Goal: Information Seeking & Learning: Learn about a topic

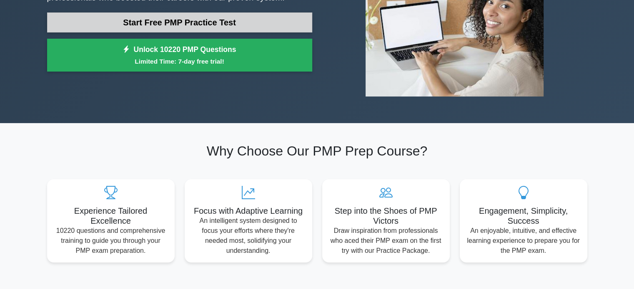
click at [209, 25] on link "Start Free PMP Practice Test" at bounding box center [179, 22] width 265 height 20
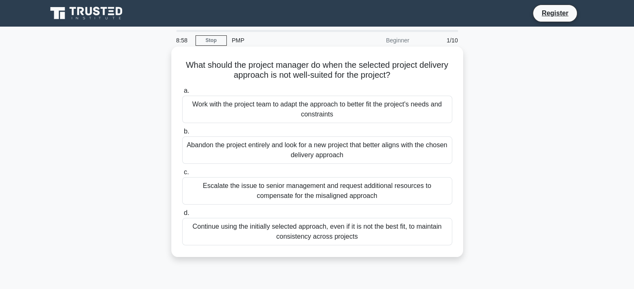
click at [215, 109] on div "Work with the project team to adapt the approach to better fit the project's ne…" at bounding box center [317, 109] width 270 height 27
click at [182, 94] on input "a. Work with the project team to adapt the approach to better fit the project's…" at bounding box center [182, 90] width 0 height 5
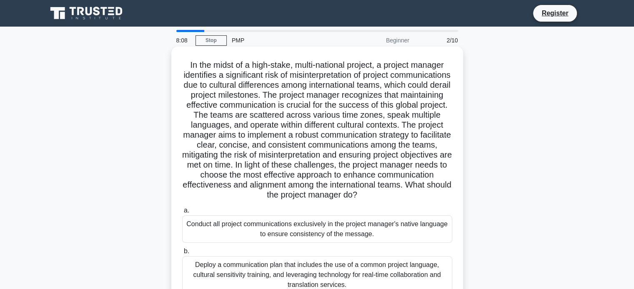
scroll to position [139, 0]
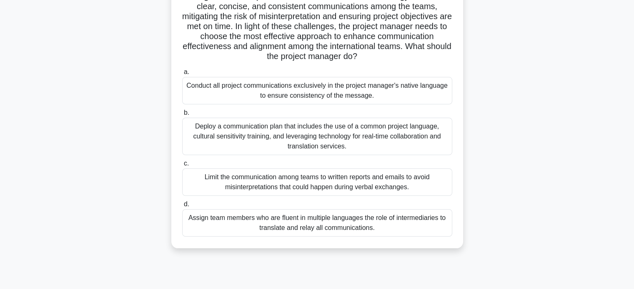
click at [250, 152] on div "Deploy a communication plan that includes the use of a common project language,…" at bounding box center [317, 136] width 270 height 37
click at [182, 116] on input "b. Deploy a communication plan that includes the use of a common project langua…" at bounding box center [182, 112] width 0 height 5
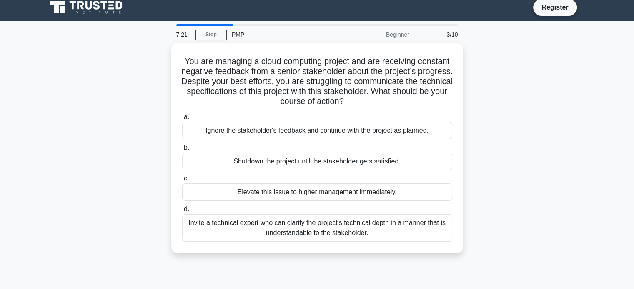
scroll to position [0, 0]
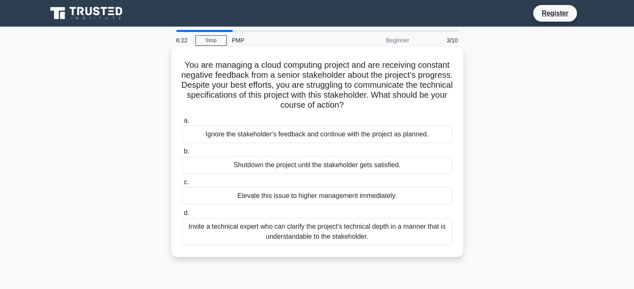
click at [311, 241] on div "Invite a technical expert who can clarify the project's technical depth in a ma…" at bounding box center [317, 231] width 270 height 27
click at [182, 216] on input "d. Invite a technical expert who can clarify the project's technical depth in a…" at bounding box center [182, 213] width 0 height 5
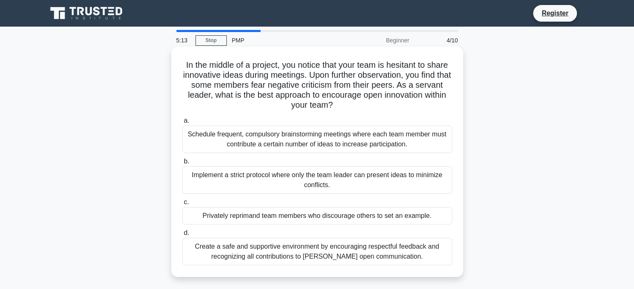
click at [310, 256] on div "Create a safe and supportive environment by encouraging respectful feedback and…" at bounding box center [317, 251] width 270 height 27
click at [182, 236] on input "d. Create a safe and supportive environment by encouraging respectful feedback …" at bounding box center [182, 233] width 0 height 5
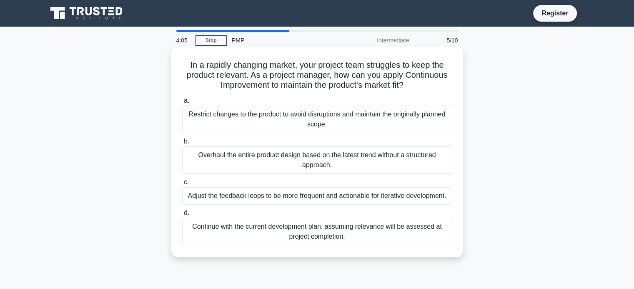
click at [317, 119] on div "Restrict changes to the product to avoid disruptions and maintain the originall…" at bounding box center [317, 119] width 270 height 27
click at [182, 104] on input "a. Restrict changes to the product to avoid disruptions and maintain the origin…" at bounding box center [182, 100] width 0 height 5
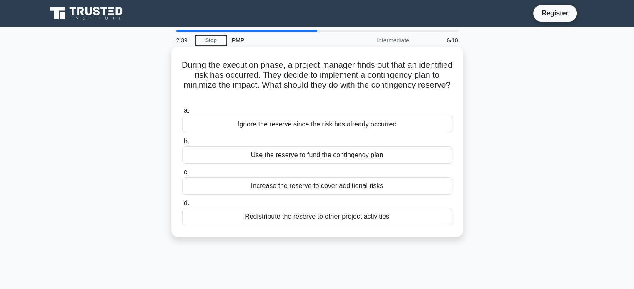
click at [339, 154] on div "Use the reserve to fund the contingency plan" at bounding box center [317, 155] width 270 height 17
click at [182, 145] on input "b. Use the reserve to fund the contingency plan" at bounding box center [182, 141] width 0 height 5
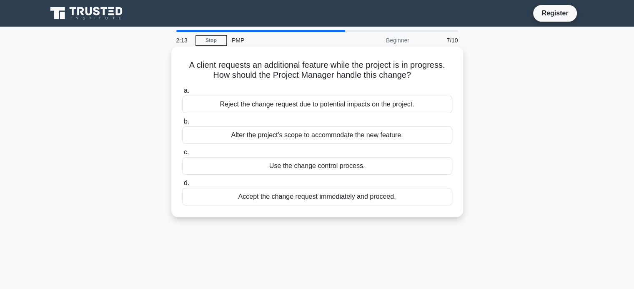
click at [348, 133] on div "Alter the project's scope to accommodate the new feature." at bounding box center [317, 135] width 270 height 17
click at [182, 125] on input "b. Alter the project's scope to accommodate the new feature." at bounding box center [182, 121] width 0 height 5
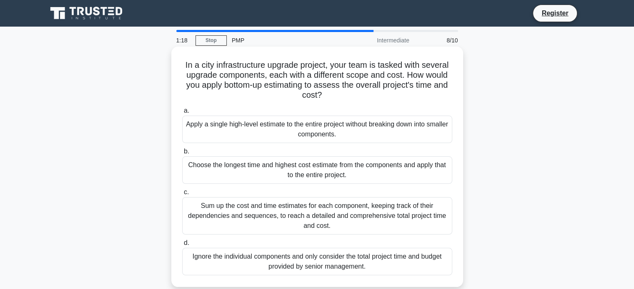
click at [312, 216] on div "Sum up the cost and time estimates for each component, keeping track of their d…" at bounding box center [317, 215] width 270 height 37
click at [182, 195] on input "c. Sum up the cost and time estimates for each component, keeping track of thei…" at bounding box center [182, 192] width 0 height 5
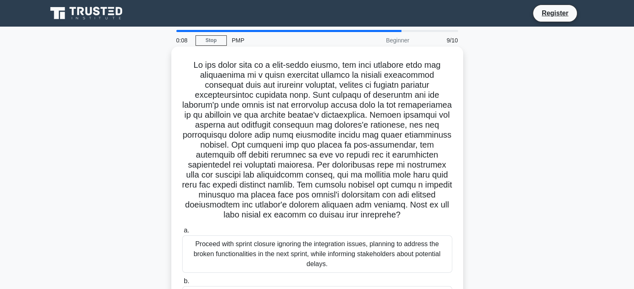
scroll to position [139, 0]
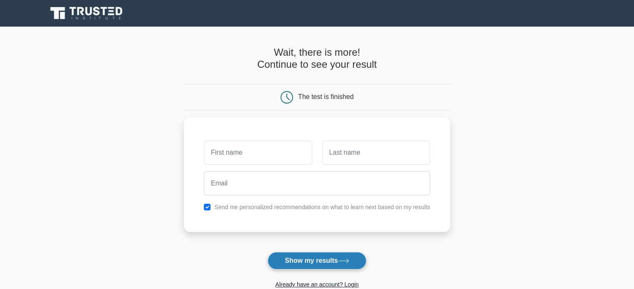
scroll to position [128, 0]
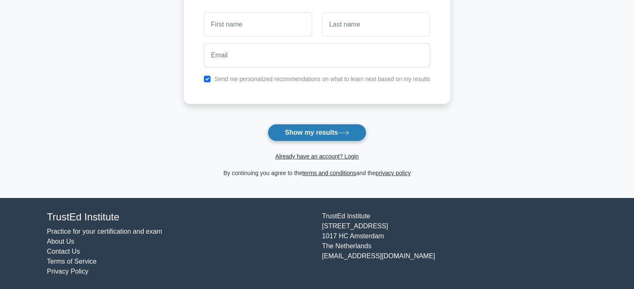
click at [347, 135] on icon at bounding box center [343, 133] width 11 height 5
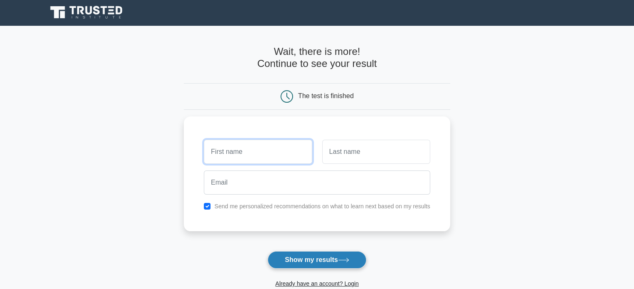
scroll to position [0, 0]
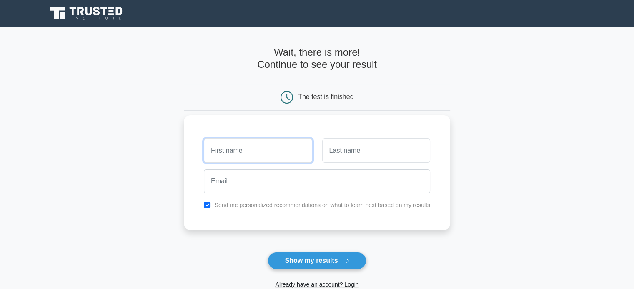
click at [256, 149] on input "text" at bounding box center [258, 151] width 108 height 24
type input "Sertac"
click at [357, 160] on input "text" at bounding box center [376, 151] width 108 height 24
type input "Kargi"
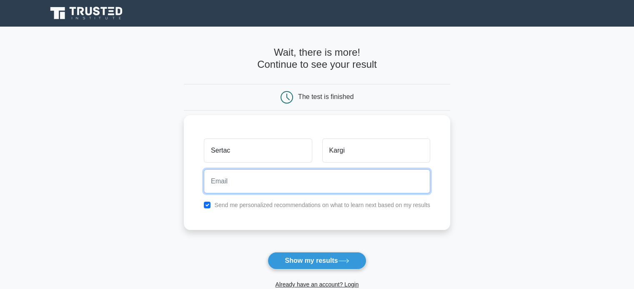
click at [280, 185] on input "email" at bounding box center [317, 182] width 226 height 24
type input "sertackargi@gmail.com"
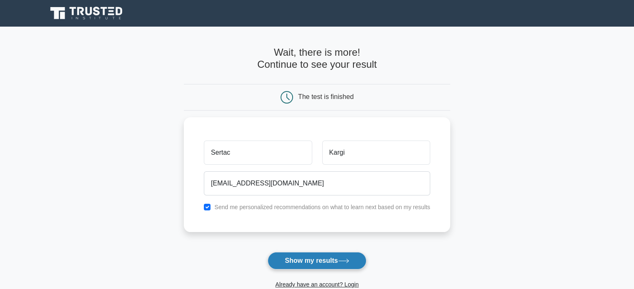
click at [327, 260] on button "Show my results" at bounding box center [316, 260] width 98 height 17
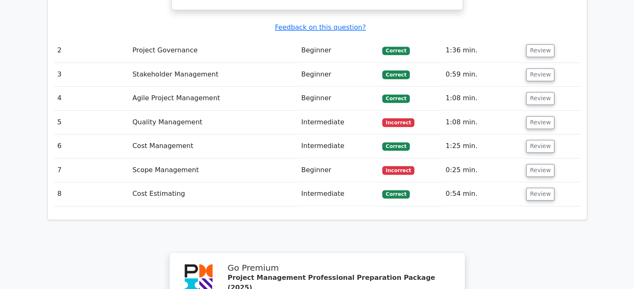
scroll to position [1065, 0]
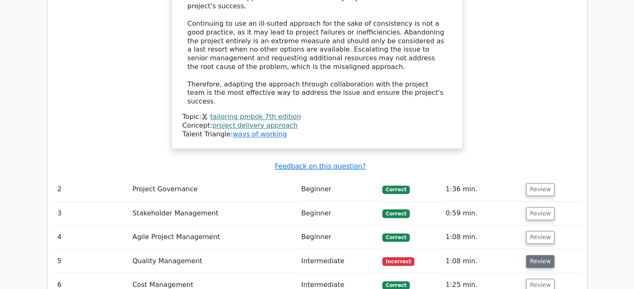
click at [544, 255] on button "Review" at bounding box center [540, 261] width 28 height 13
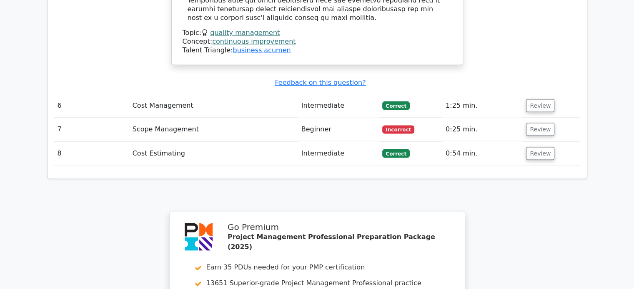
scroll to position [1620, 0]
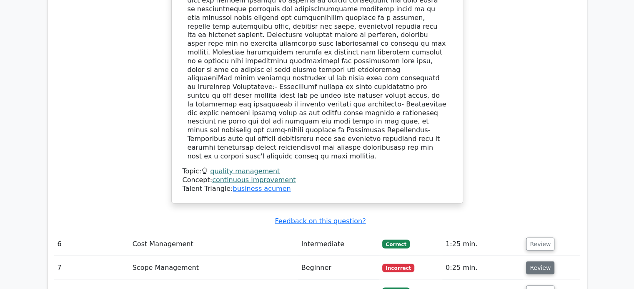
click at [539, 262] on button "Review" at bounding box center [540, 268] width 28 height 13
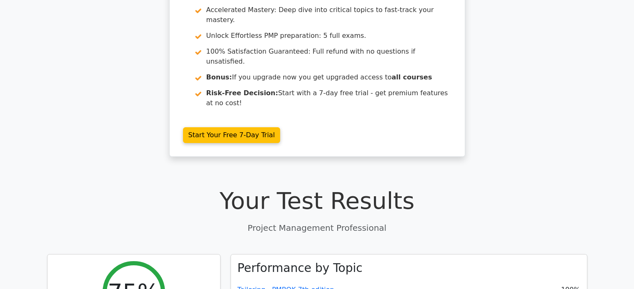
scroll to position [0, 0]
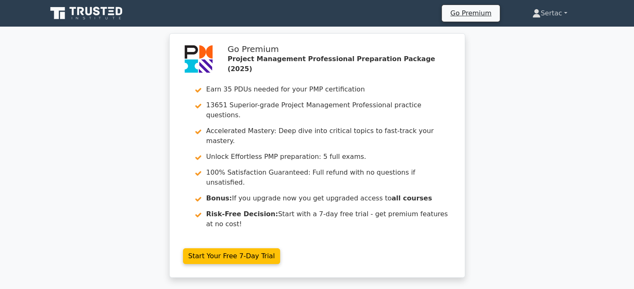
click at [545, 16] on link "Sertac" at bounding box center [549, 13] width 75 height 17
click at [524, 137] on div "Go Premium Project Management Professional Preparation Package (2025) Earn 35 P…" at bounding box center [317, 160] width 634 height 255
click at [76, 10] on icon at bounding box center [87, 13] width 80 height 16
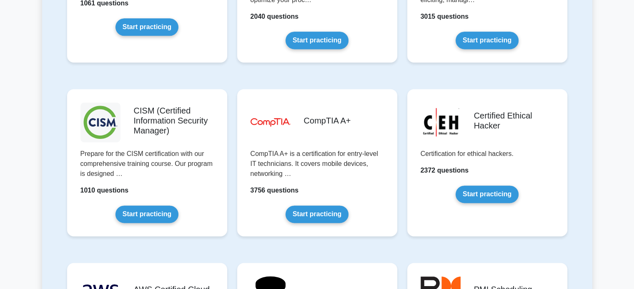
scroll to position [833, 0]
